Goal: Task Accomplishment & Management: Manage account settings

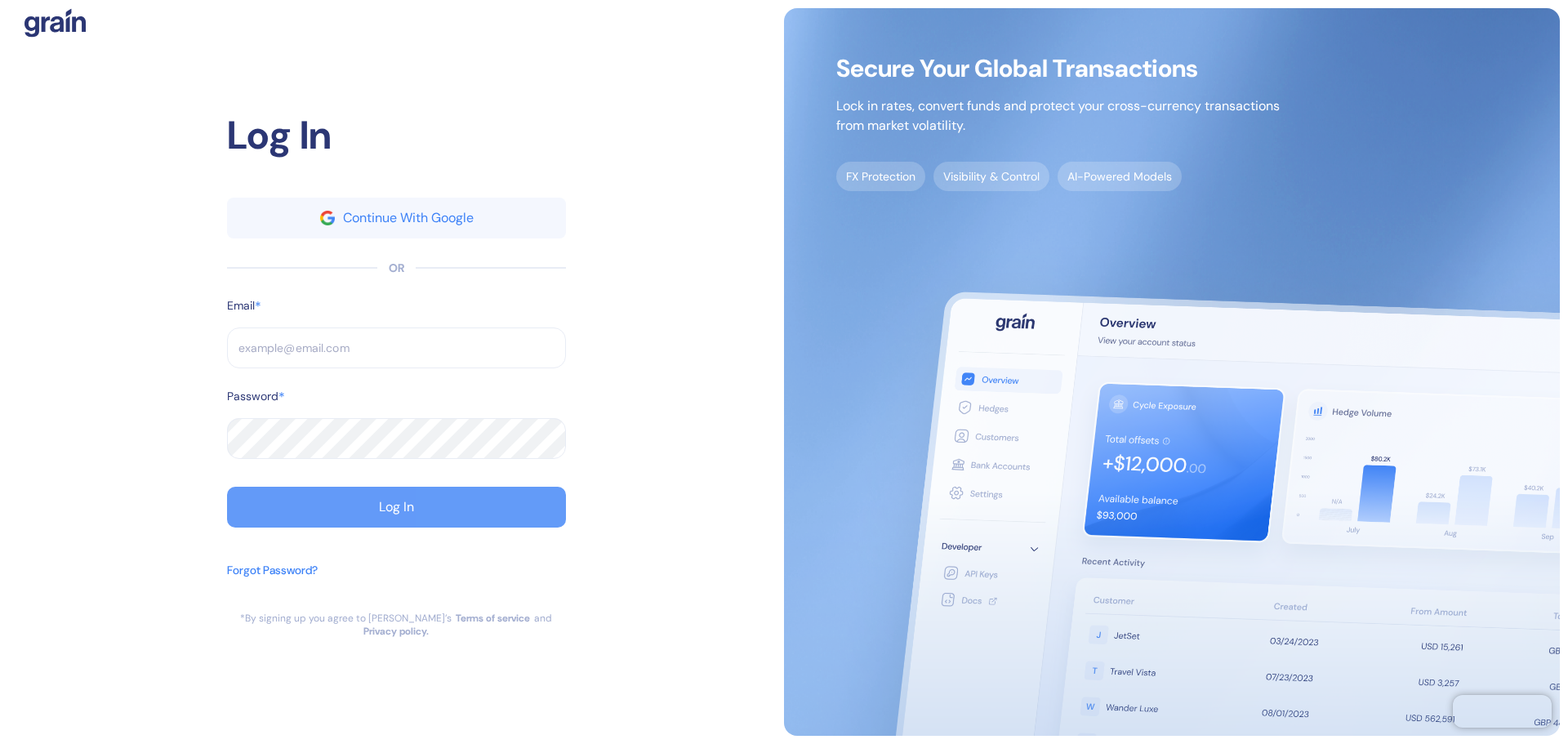
type input "[PERSON_NAME][EMAIL_ADDRESS][PERSON_NAME][DOMAIN_NAME]"
click at [364, 511] on button "Log In" at bounding box center [397, 507] width 339 height 41
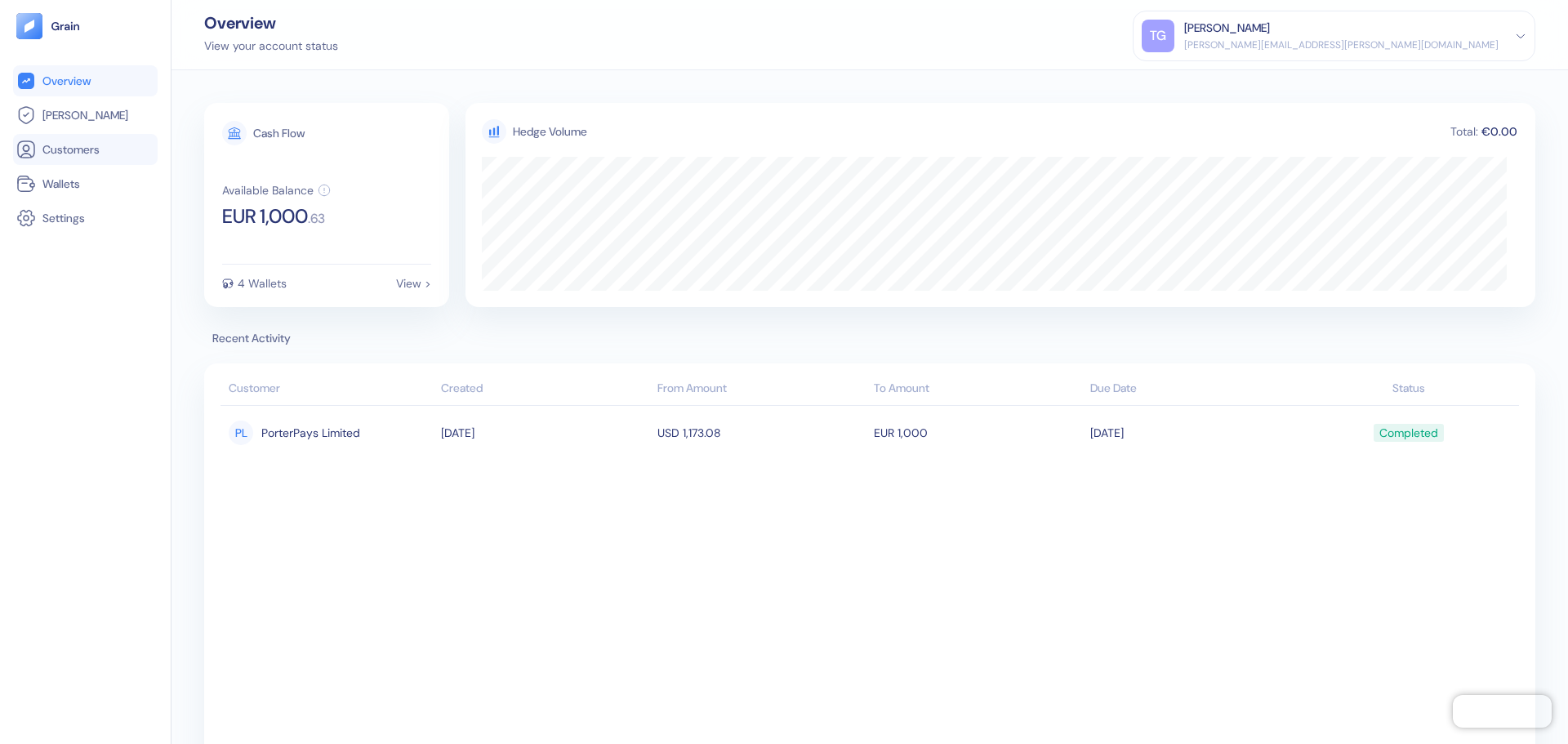
click at [85, 150] on span "Customers" at bounding box center [70, 149] width 57 height 16
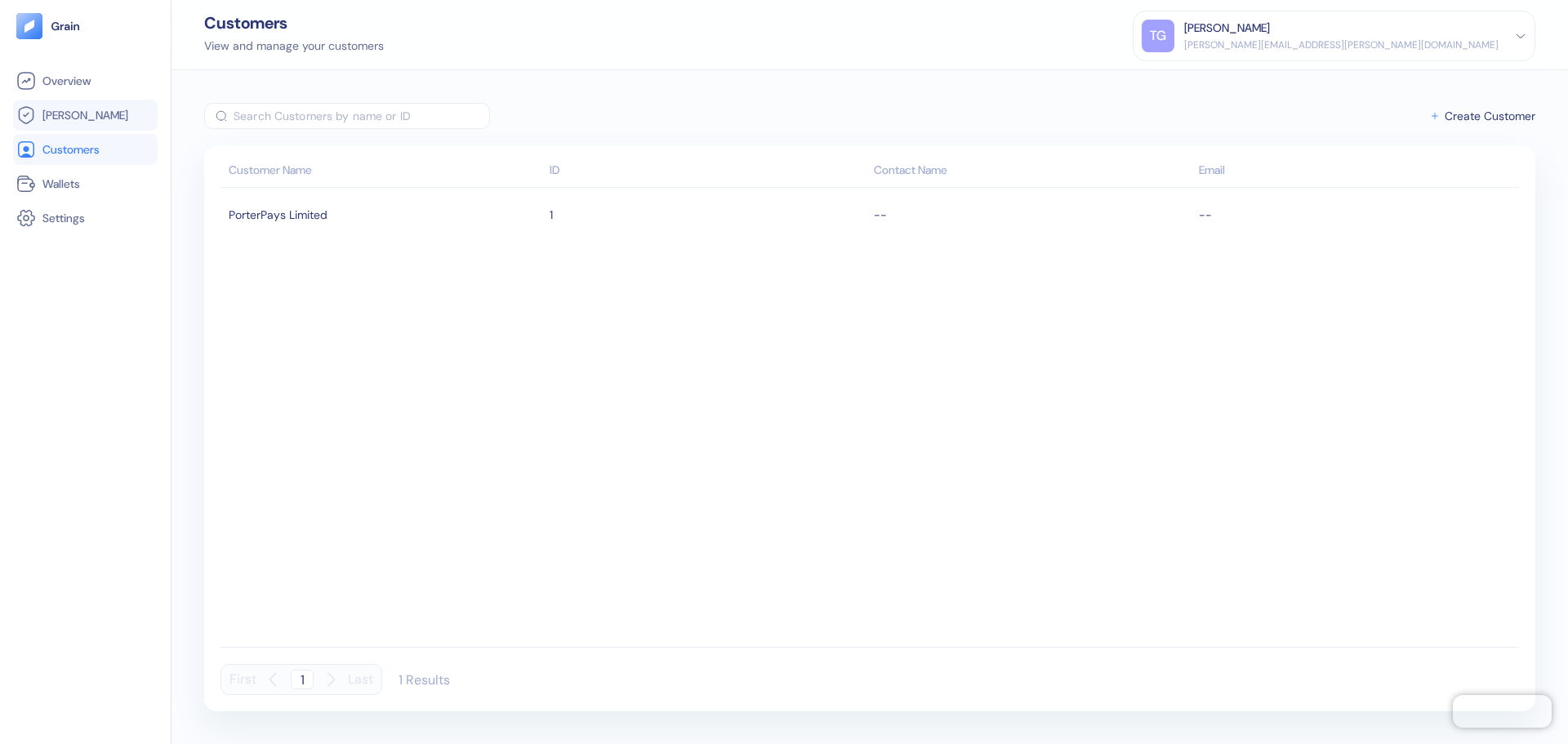
click at [86, 116] on link "[PERSON_NAME]" at bounding box center [85, 114] width 138 height 19
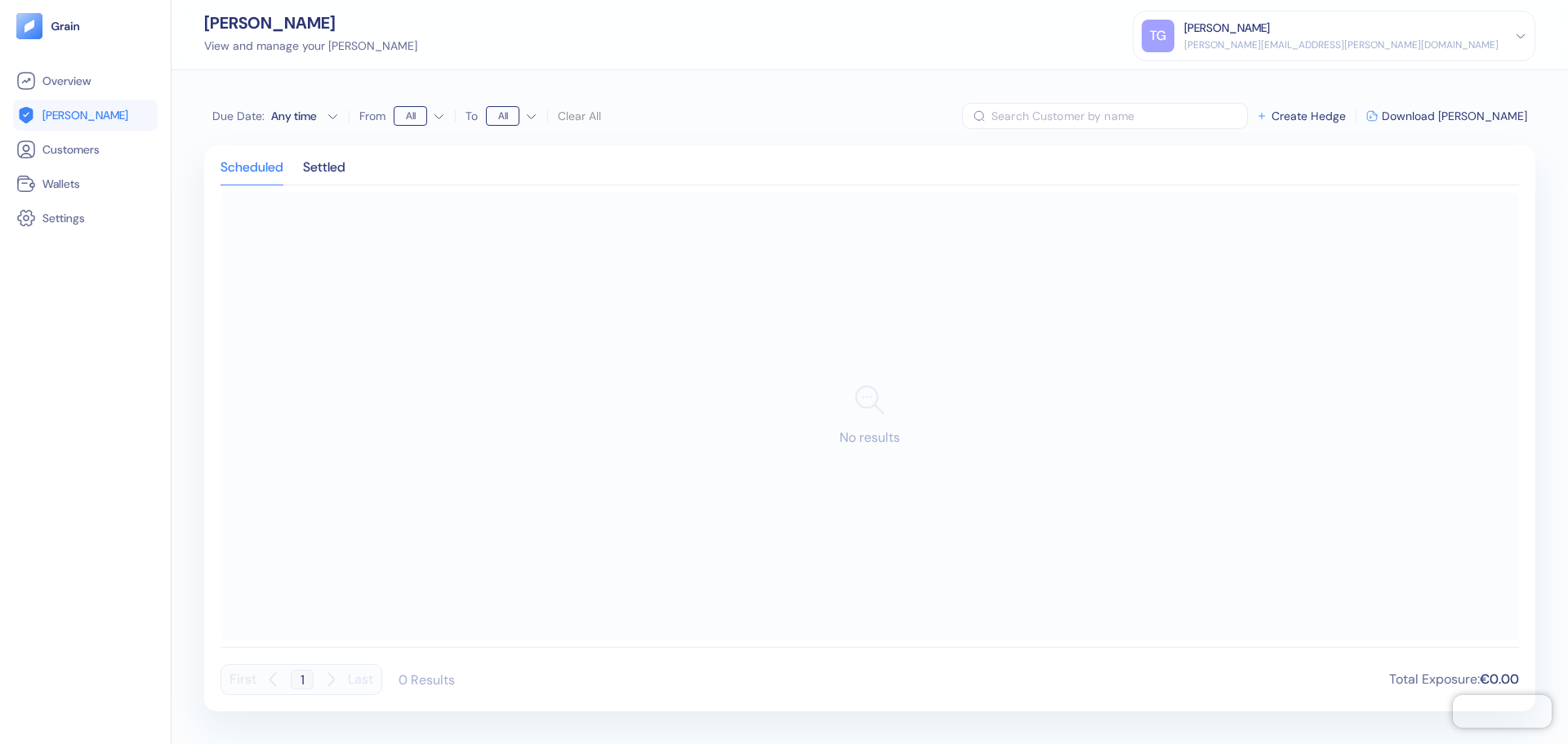
click at [351, 173] on div "Scheduled Settled" at bounding box center [870, 174] width 1298 height 24
click at [346, 168] on div "Settled" at bounding box center [324, 173] width 42 height 23
click at [1328, 685] on span "-€9.37" at bounding box center [1329, 679] width 41 height 17
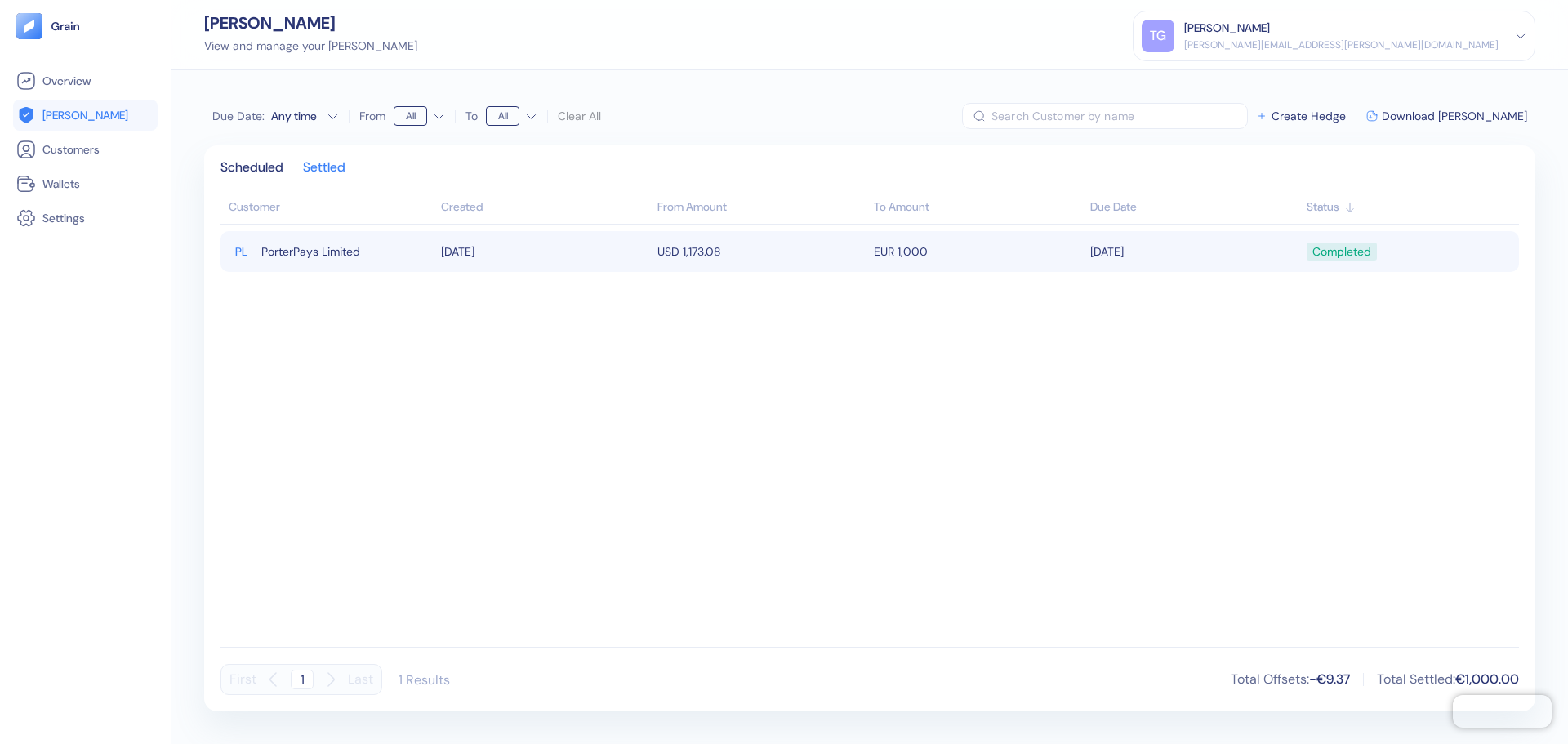
click at [1334, 254] on div "Completed" at bounding box center [1341, 251] width 58 height 28
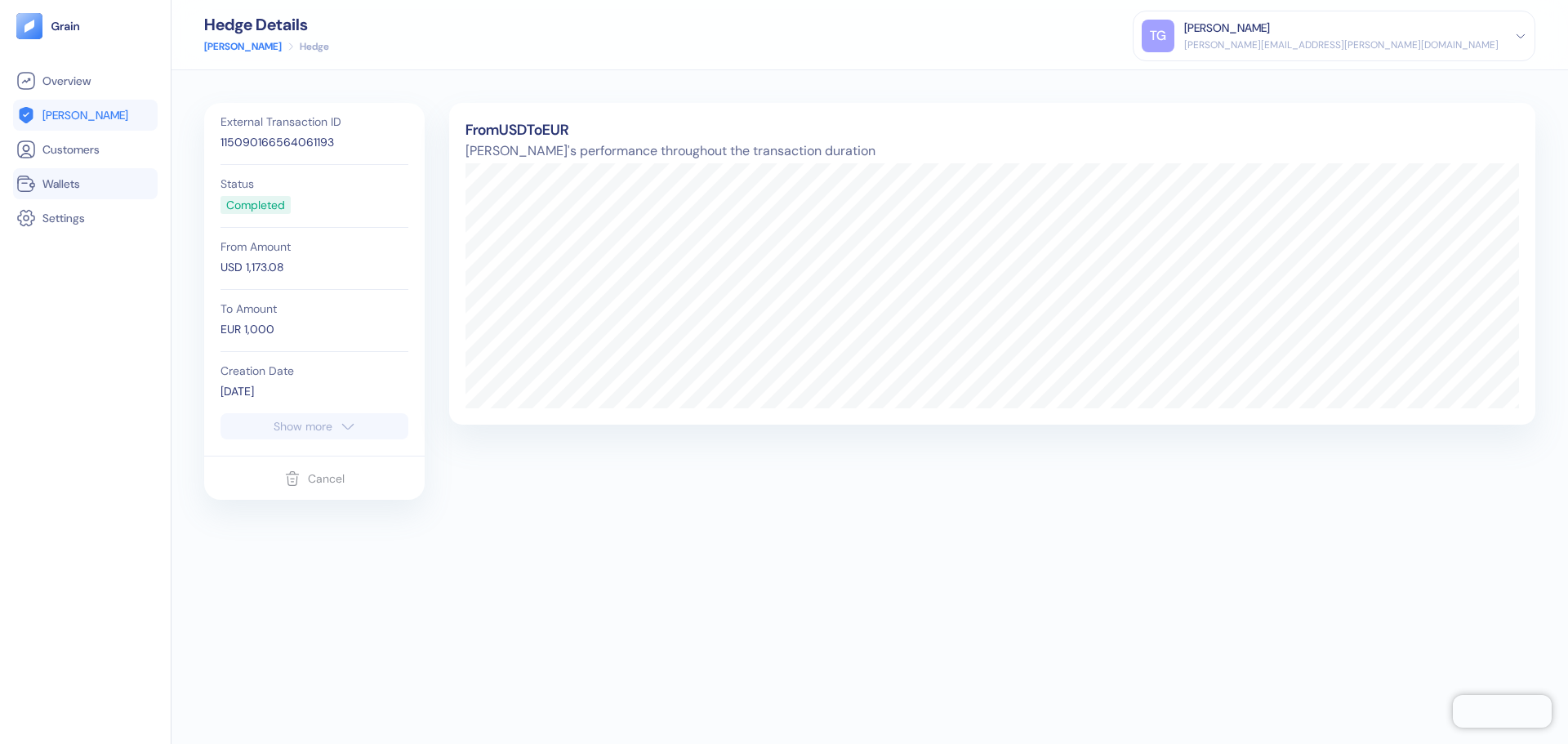
click at [79, 182] on span "Wallets" at bounding box center [61, 183] width 37 height 16
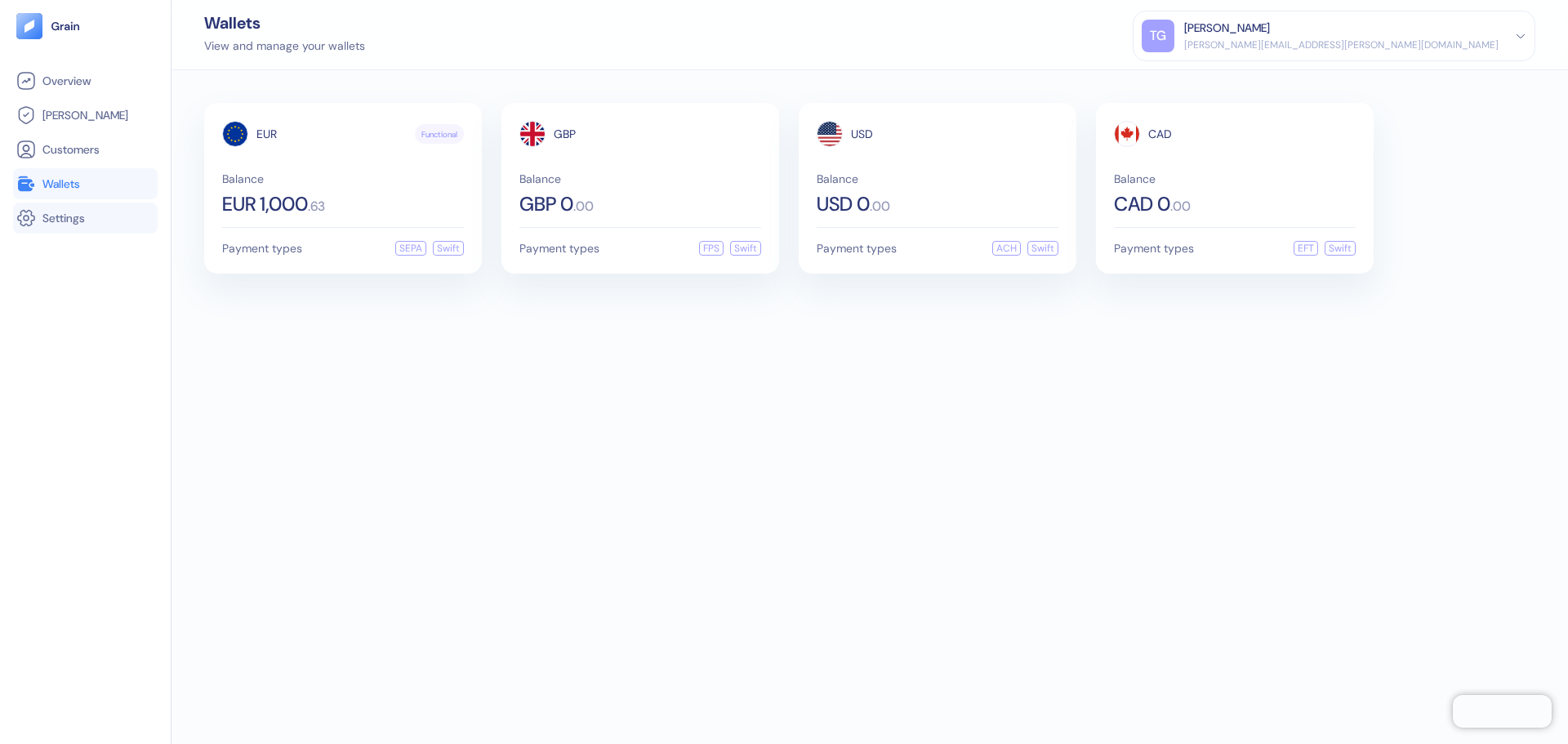
click at [73, 214] on span "Settings" at bounding box center [64, 218] width 42 height 16
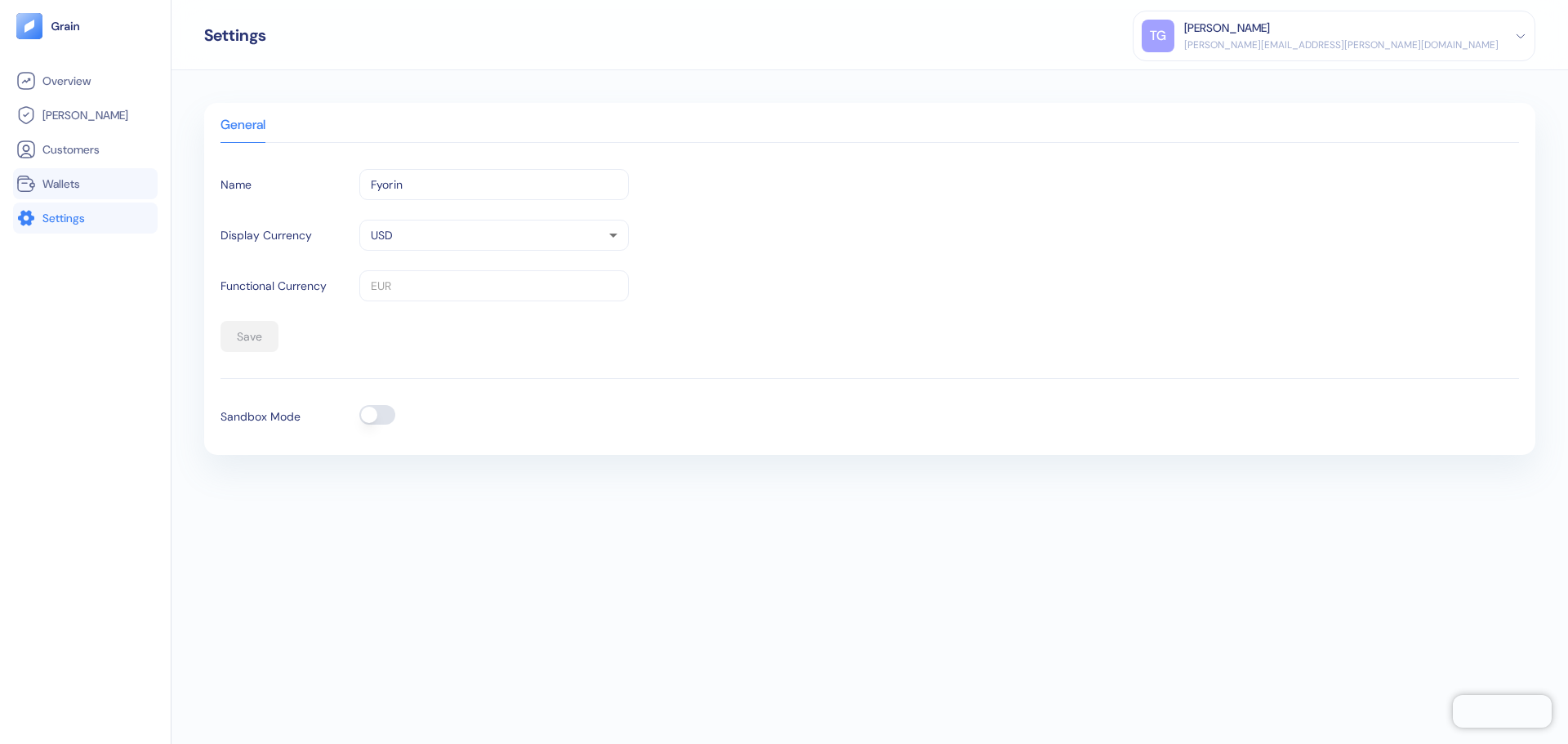
click at [90, 181] on link "Wallets" at bounding box center [85, 183] width 138 height 19
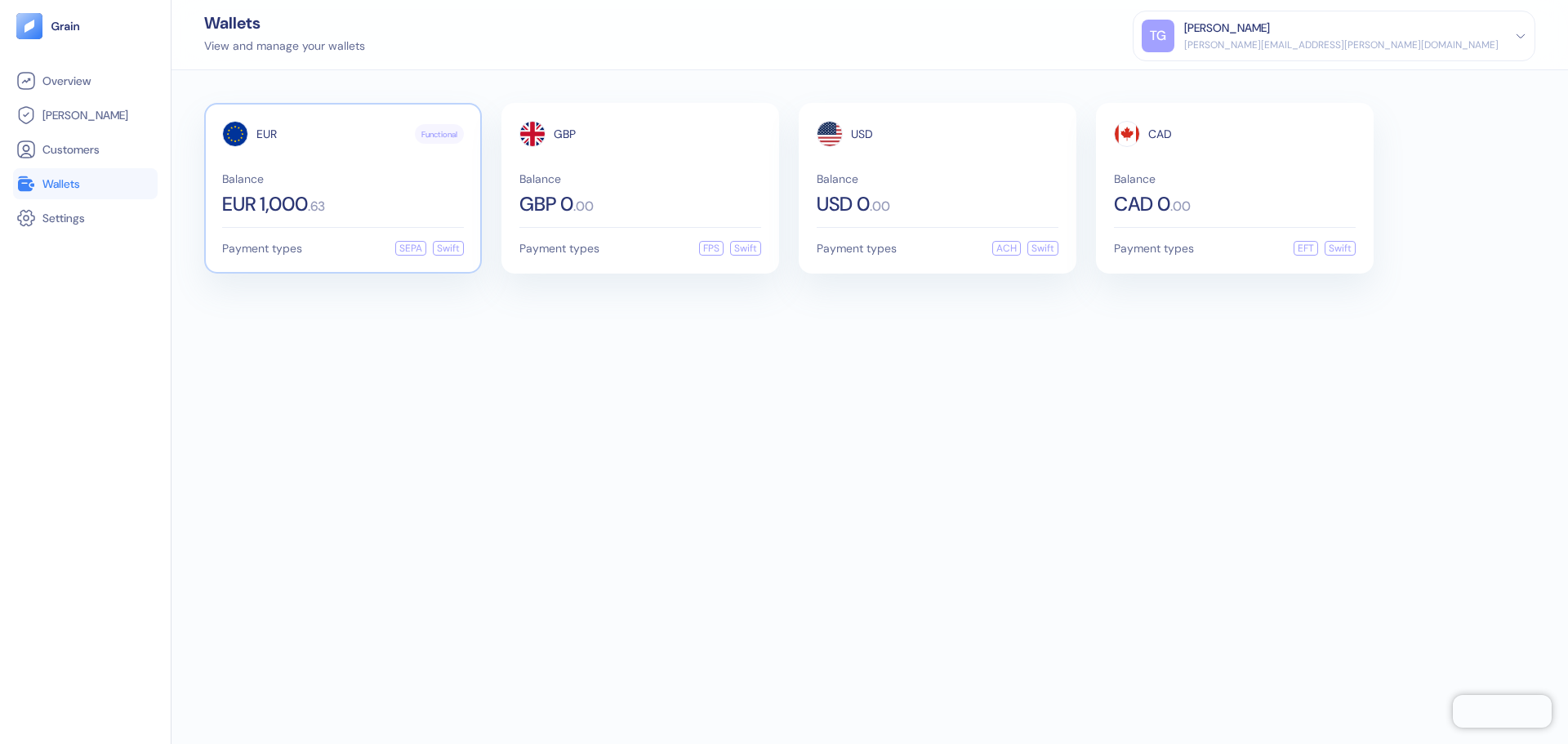
click at [385, 190] on div "Balance EUR 1,000 . 63" at bounding box center [342, 193] width 242 height 41
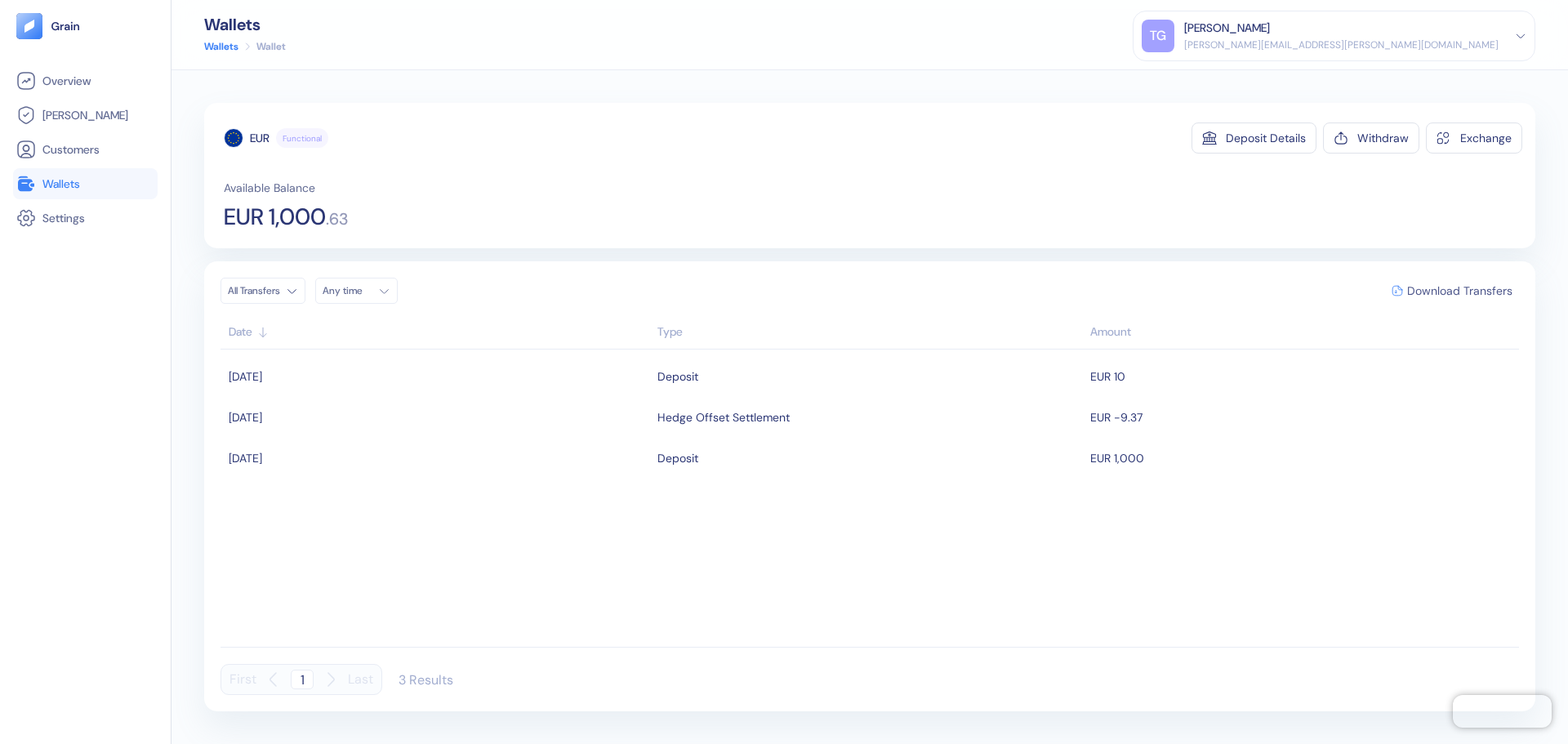
click at [1443, 292] on span "Download Transfers" at bounding box center [1460, 290] width 105 height 11
